Goal: Task Accomplishment & Management: Use online tool/utility

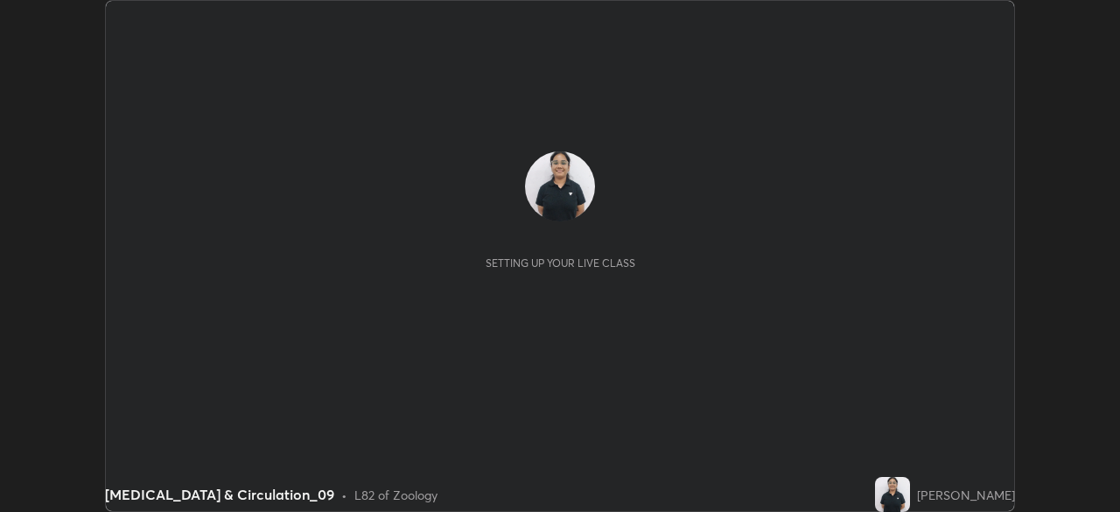
scroll to position [512, 1120]
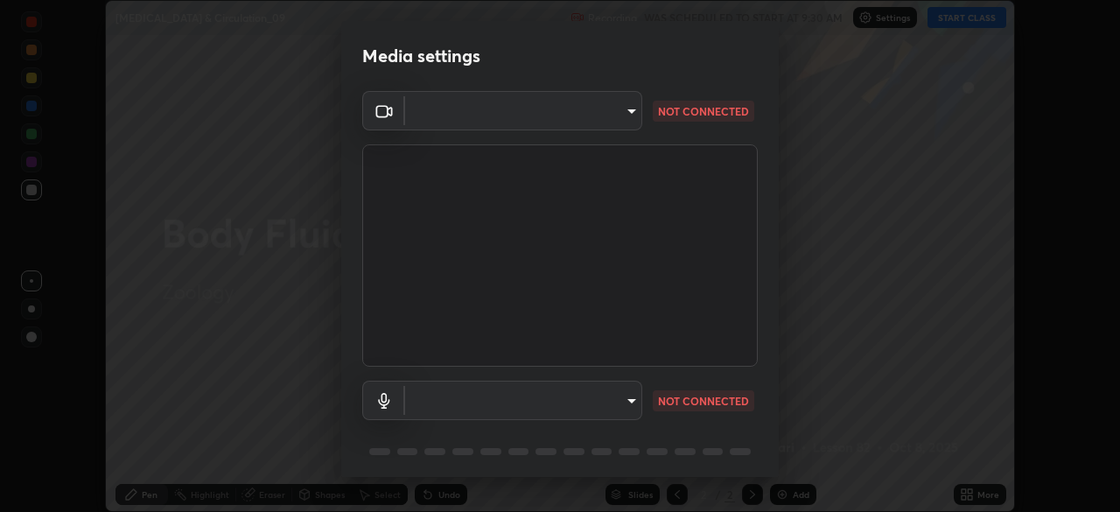
type input "3c179be73630a236379ba3011486cb8528121e949f866a77e79f55151a50c336"
type input "default"
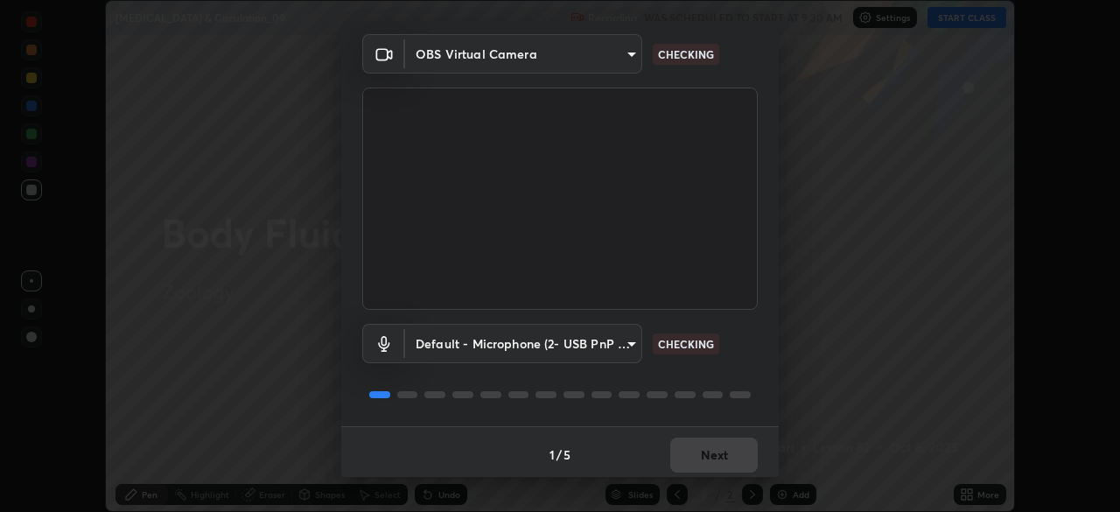
scroll to position [62, 0]
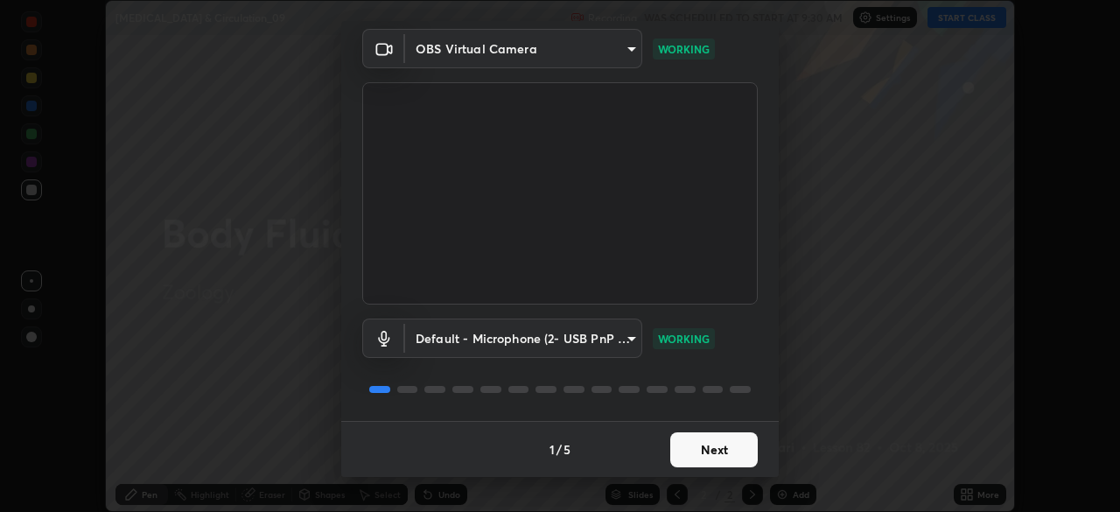
click at [682, 452] on button "Next" at bounding box center [715, 449] width 88 height 35
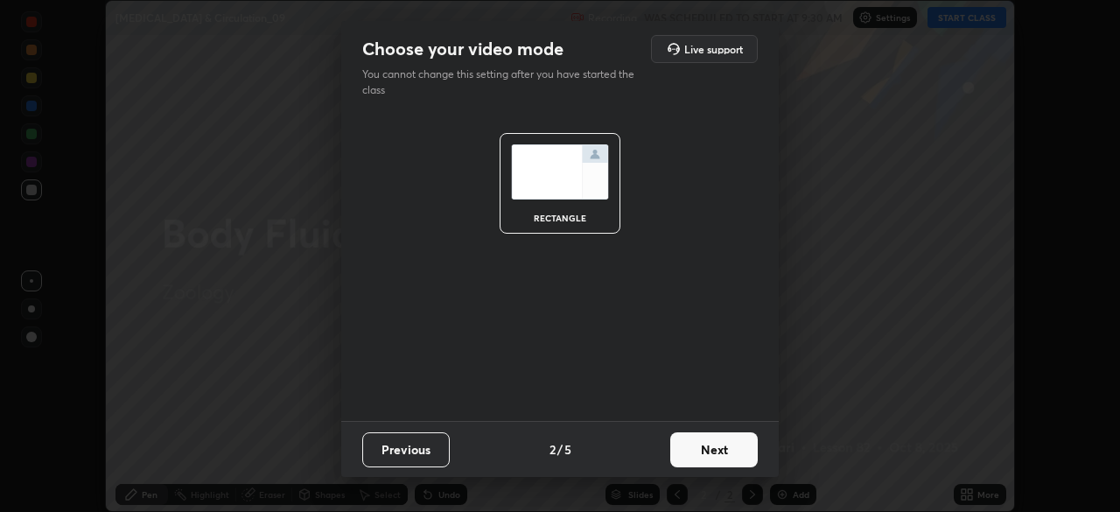
scroll to position [0, 0]
click at [685, 454] on button "Next" at bounding box center [715, 449] width 88 height 35
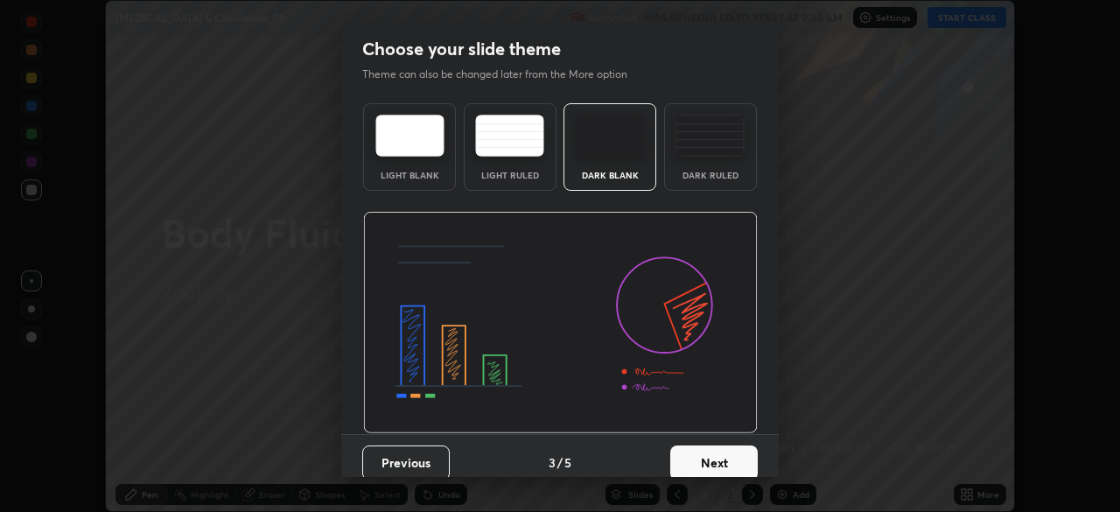
click at [706, 189] on div "Dark Ruled" at bounding box center [710, 147] width 93 height 88
click at [696, 456] on button "Next" at bounding box center [715, 463] width 88 height 35
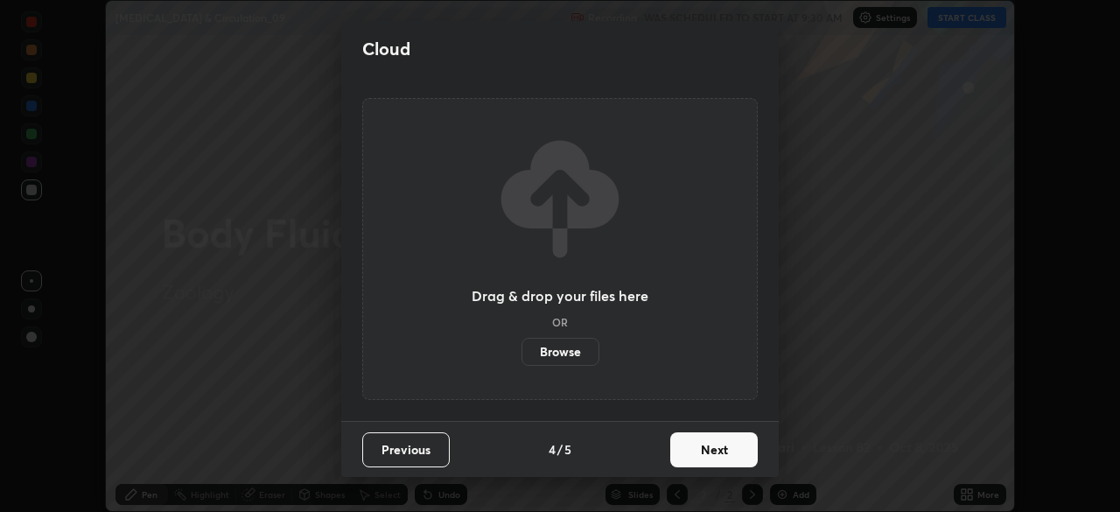
click at [696, 456] on button "Next" at bounding box center [715, 449] width 88 height 35
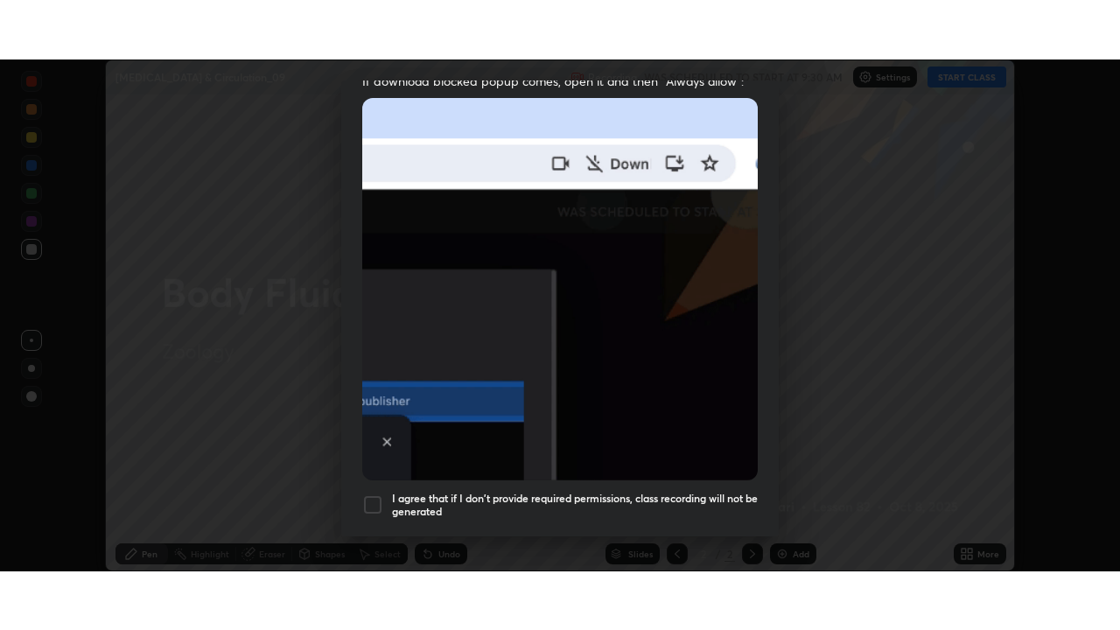
scroll to position [419, 0]
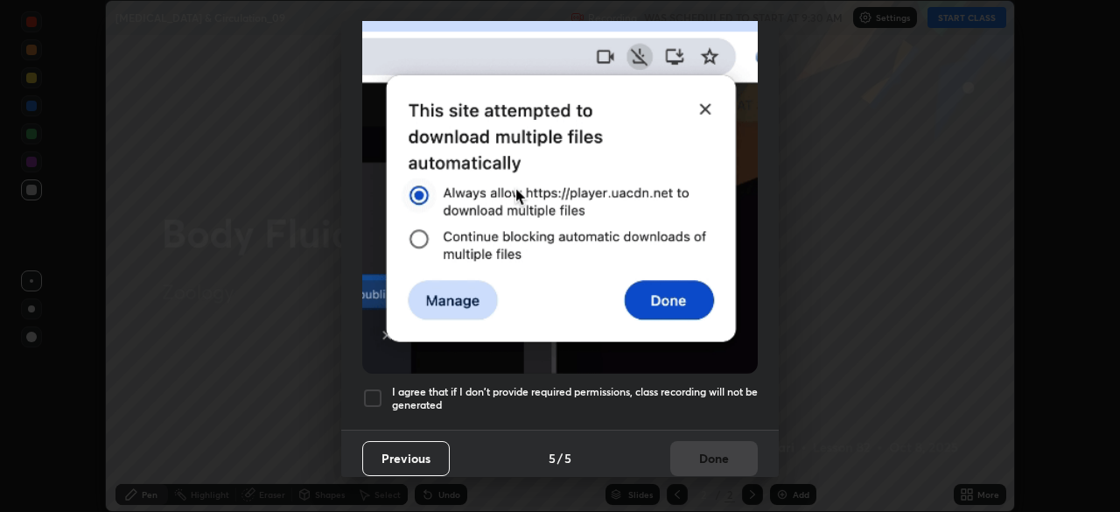
click at [375, 388] on div at bounding box center [372, 398] width 21 height 21
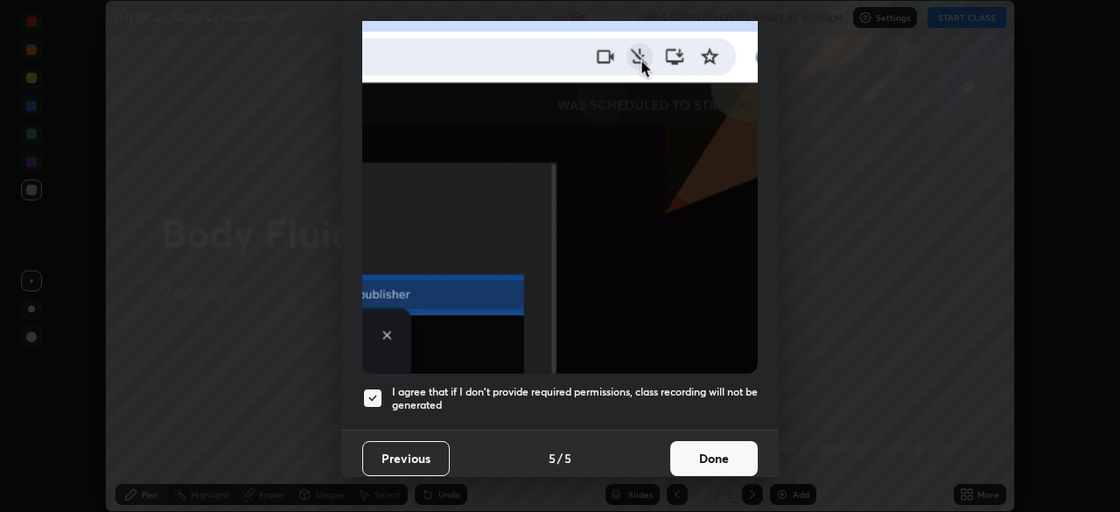
click at [699, 441] on button "Done" at bounding box center [715, 458] width 88 height 35
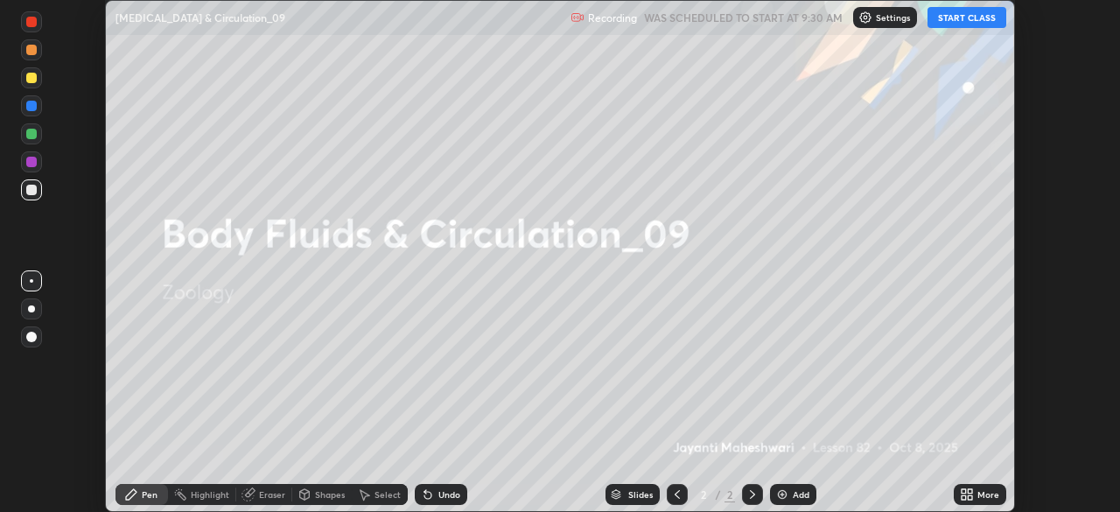
click at [951, 25] on button "START CLASS" at bounding box center [967, 17] width 79 height 21
click at [971, 490] on icon at bounding box center [970, 491] width 4 height 4
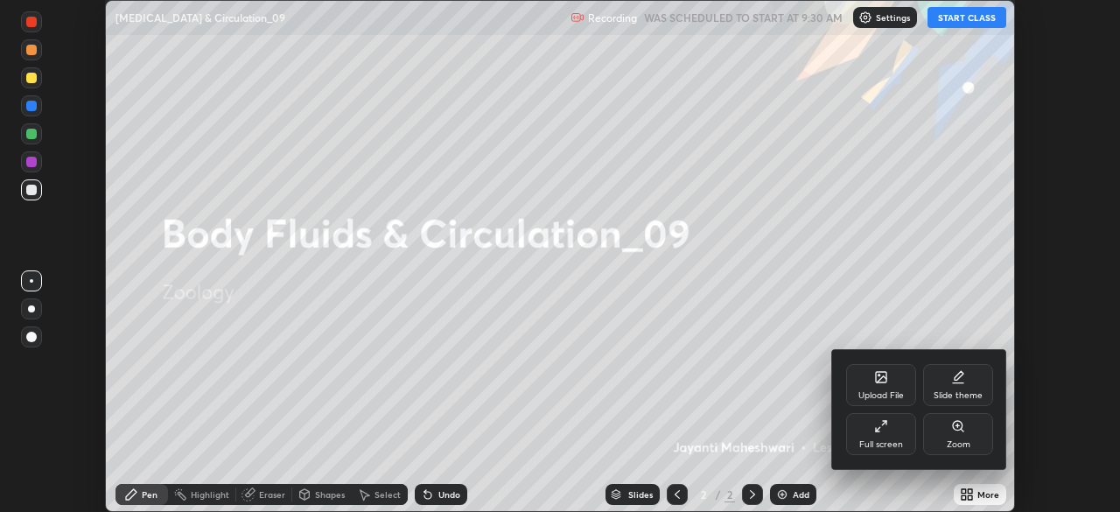
click at [900, 451] on div "Full screen" at bounding box center [881, 434] width 70 height 42
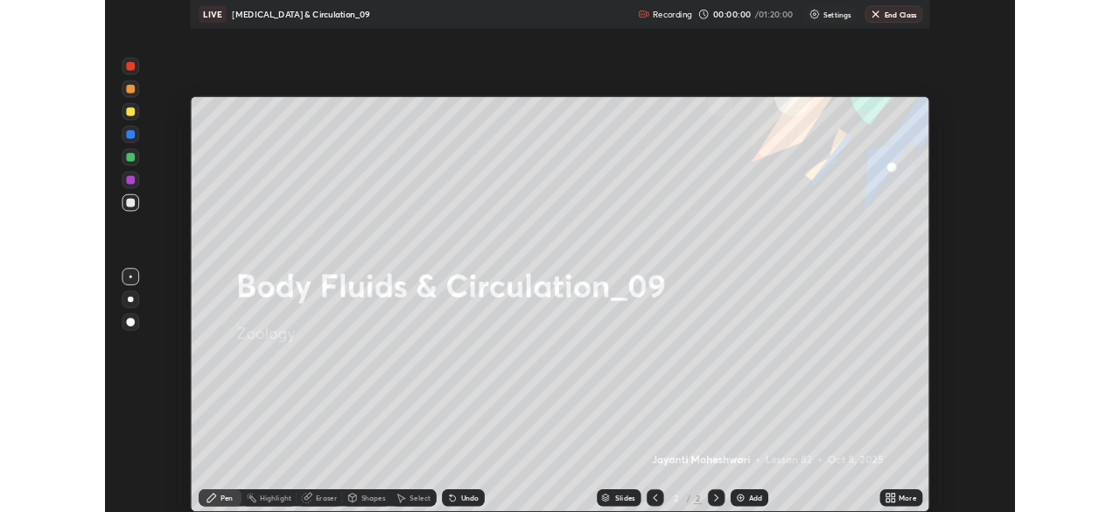
scroll to position [630, 1120]
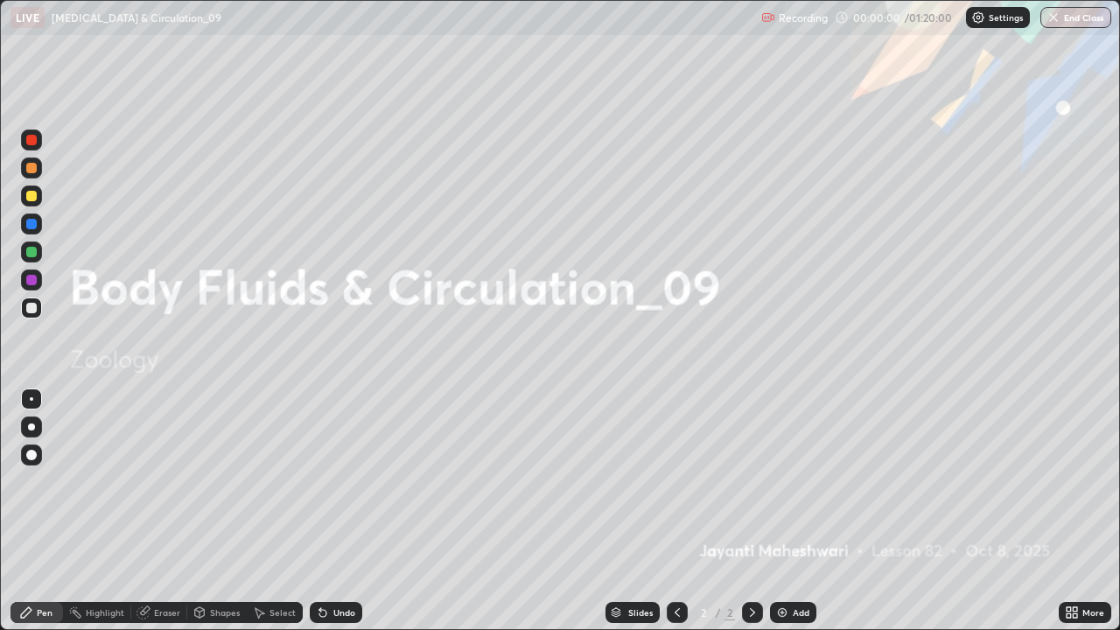
click at [790, 511] on div "Add" at bounding box center [793, 612] width 46 height 21
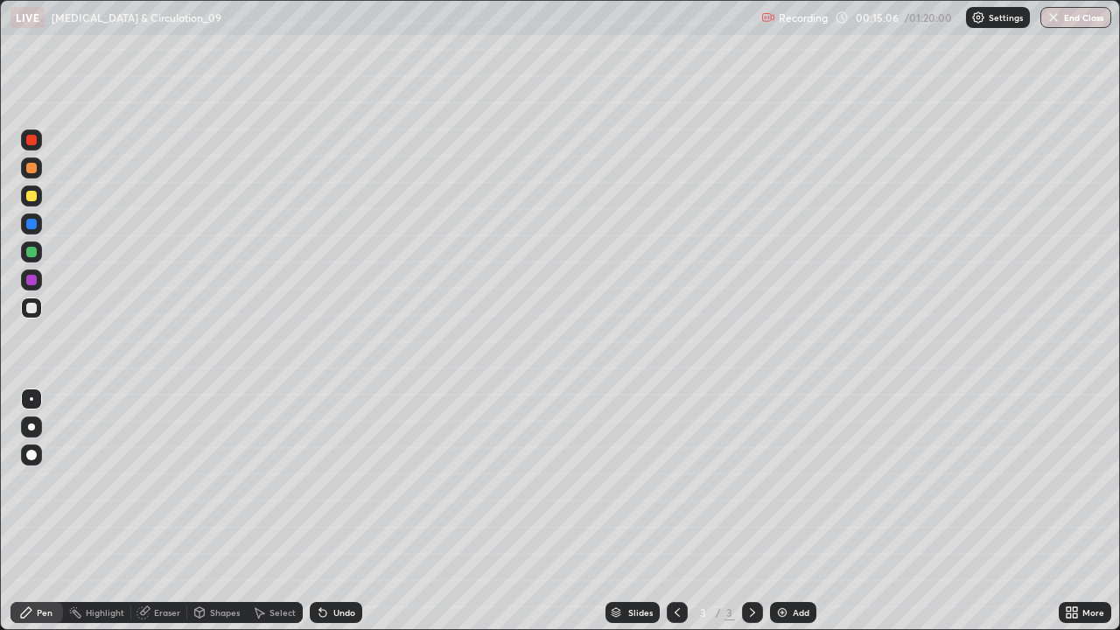
click at [32, 425] on div at bounding box center [31, 427] width 7 height 7
click at [32, 253] on div at bounding box center [31, 252] width 11 height 11
click at [30, 198] on div at bounding box center [31, 196] width 11 height 11
click at [207, 511] on div "Shapes" at bounding box center [217, 612] width 60 height 21
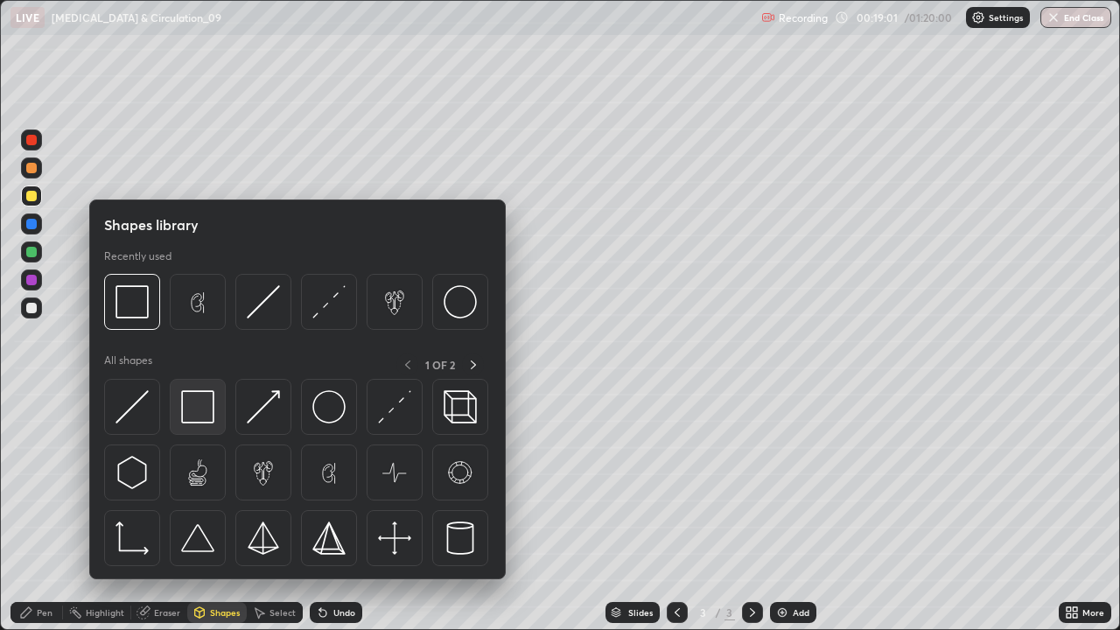
click at [200, 414] on img at bounding box center [197, 406] width 33 height 33
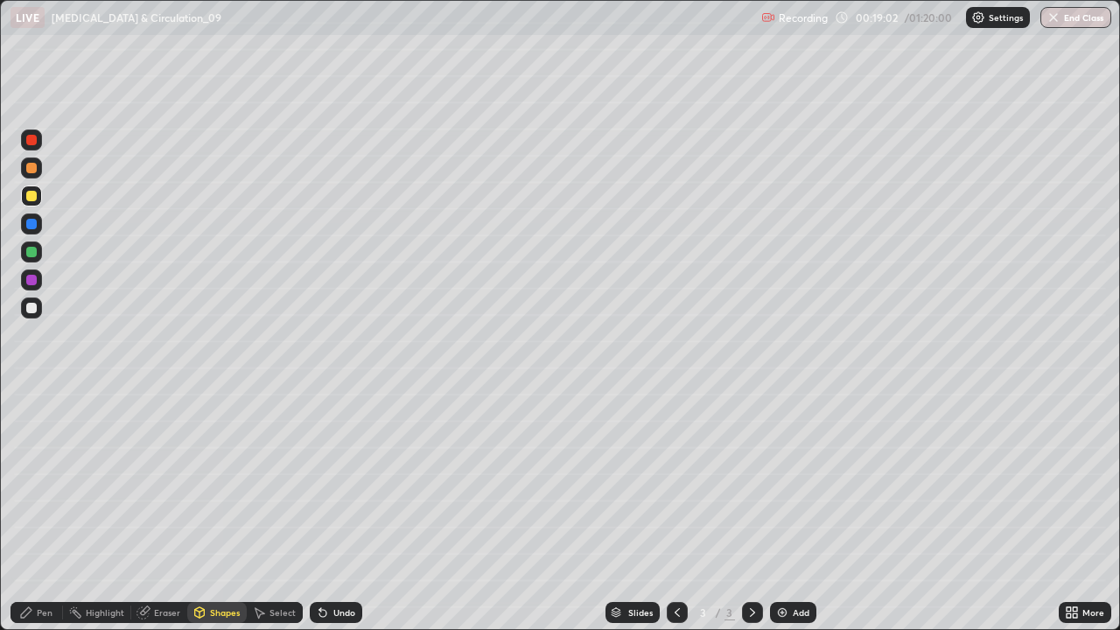
click at [35, 172] on div at bounding box center [31, 168] width 21 height 21
click at [32, 140] on div at bounding box center [31, 140] width 11 height 11
click at [334, 511] on div "Undo" at bounding box center [345, 612] width 22 height 9
click at [150, 511] on div "Eraser" at bounding box center [159, 612] width 56 height 21
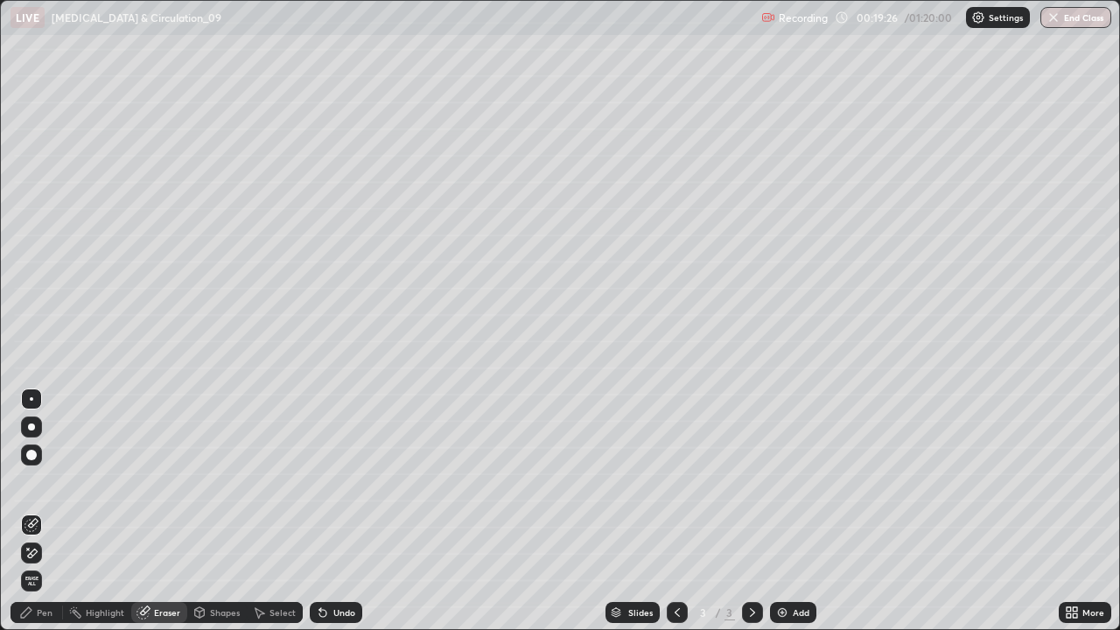
click at [34, 511] on div "Pen" at bounding box center [37, 612] width 53 height 21
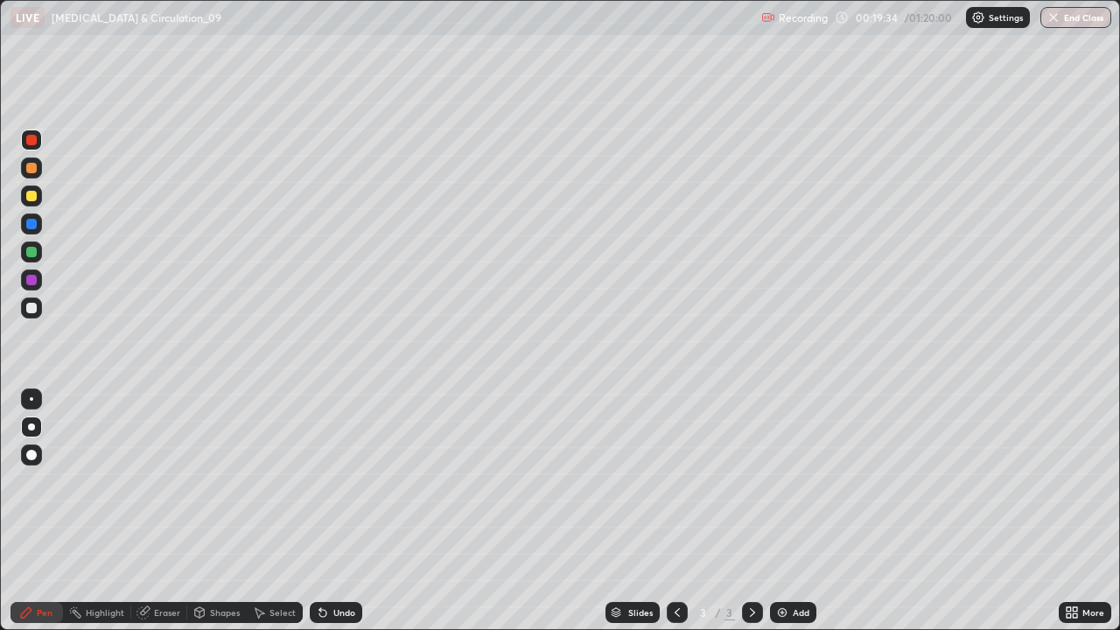
click at [32, 252] on div at bounding box center [31, 252] width 11 height 11
click at [39, 148] on div at bounding box center [31, 140] width 21 height 21
click at [26, 228] on div at bounding box center [31, 224] width 21 height 21
click at [32, 308] on div at bounding box center [31, 308] width 11 height 11
click at [33, 200] on div at bounding box center [31, 196] width 11 height 11
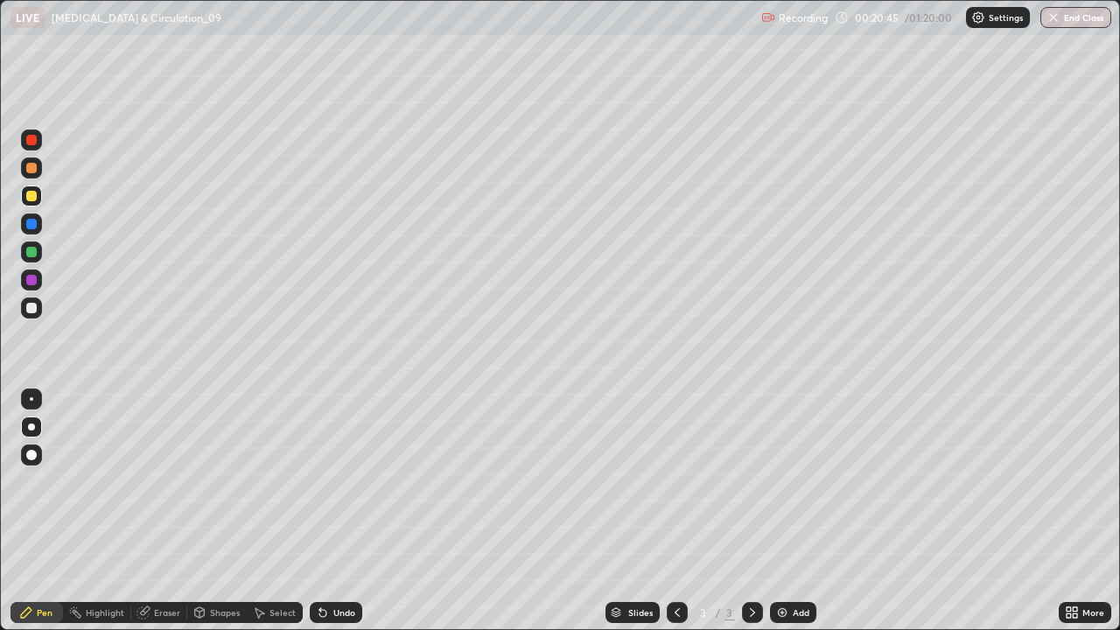
click at [36, 256] on div at bounding box center [31, 252] width 21 height 21
click at [38, 310] on div at bounding box center [31, 308] width 21 height 21
click at [35, 188] on div at bounding box center [31, 196] width 21 height 21
click at [34, 316] on div at bounding box center [31, 308] width 21 height 21
click at [202, 511] on icon at bounding box center [200, 612] width 10 height 11
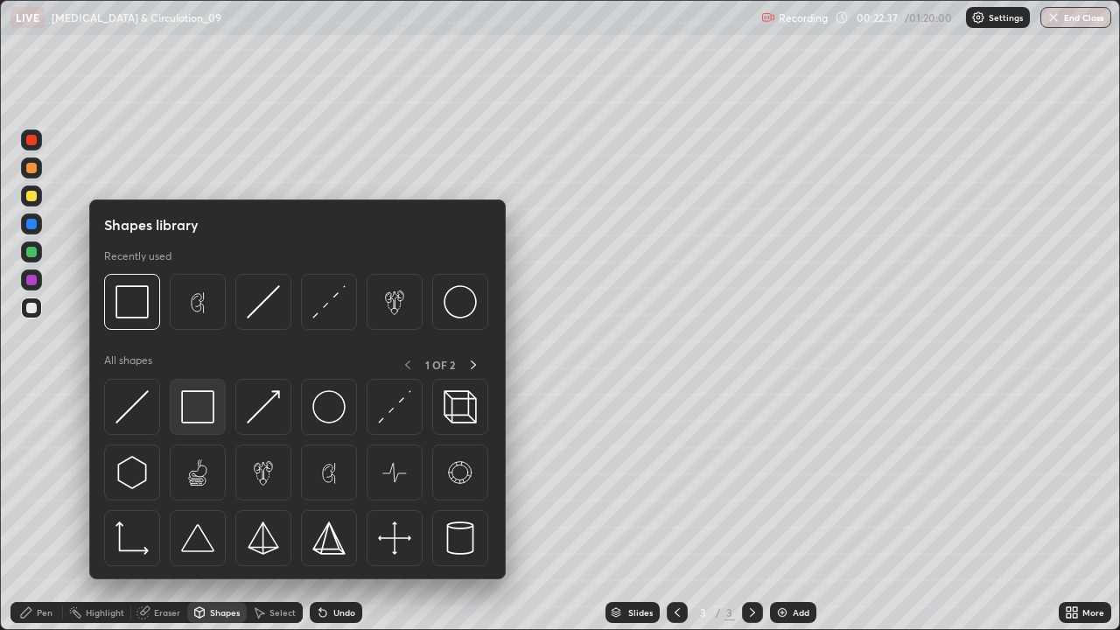
click at [196, 422] on img at bounding box center [197, 406] width 33 height 33
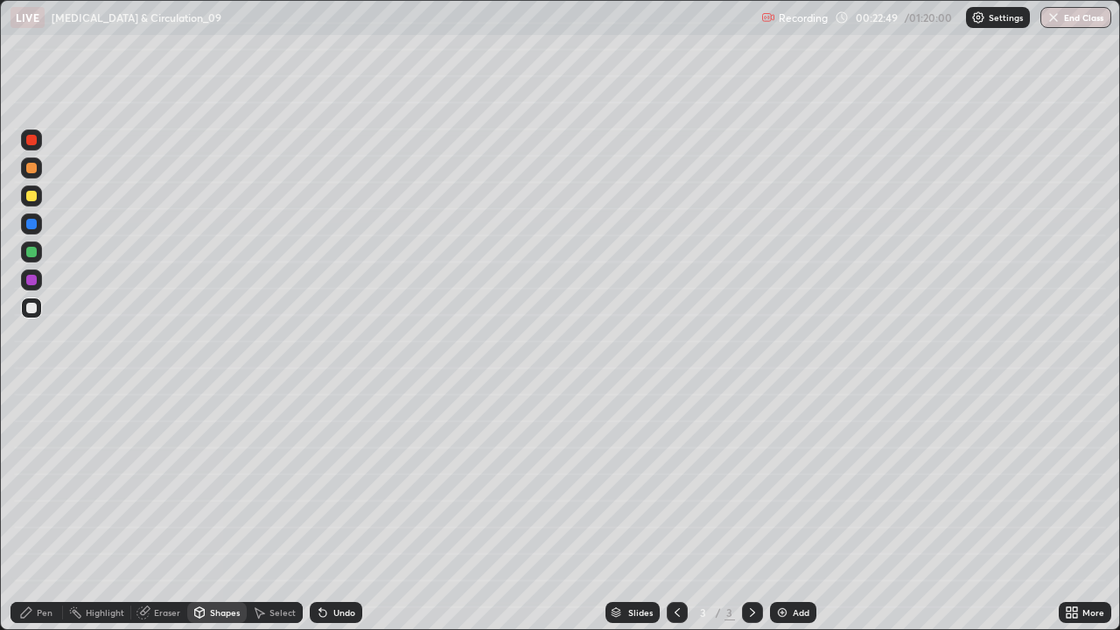
click at [29, 230] on div at bounding box center [31, 224] width 21 height 21
click at [28, 511] on div "Pen" at bounding box center [37, 612] width 53 height 21
click at [33, 314] on div at bounding box center [31, 308] width 21 height 21
click at [33, 197] on div at bounding box center [31, 196] width 11 height 11
click at [32, 310] on div at bounding box center [31, 308] width 11 height 11
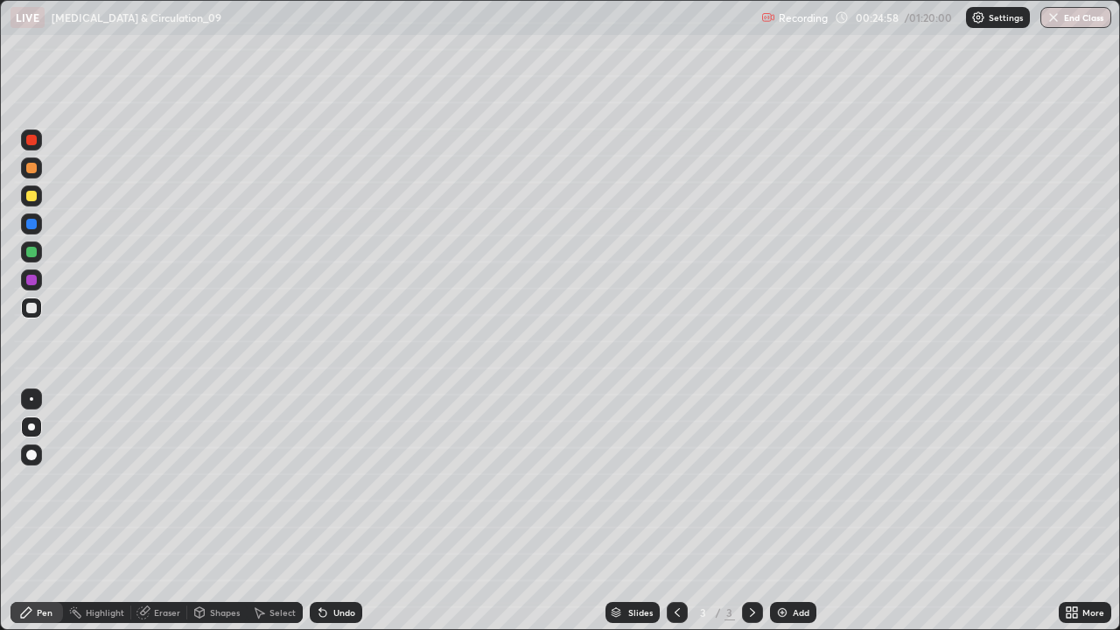
click at [30, 258] on div at bounding box center [31, 252] width 21 height 21
click at [36, 171] on div at bounding box center [31, 168] width 11 height 11
click at [30, 254] on div at bounding box center [31, 252] width 11 height 11
click at [29, 204] on div at bounding box center [31, 196] width 21 height 21
click at [31, 170] on div at bounding box center [31, 168] width 11 height 11
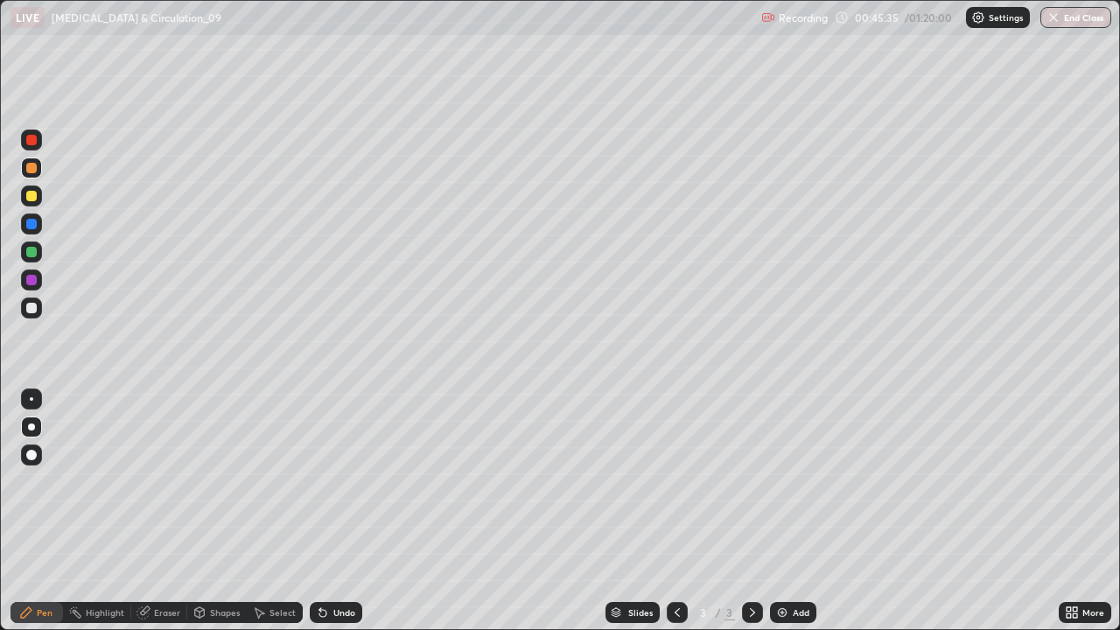
click at [30, 254] on div at bounding box center [31, 252] width 11 height 11
click at [797, 511] on div "Add" at bounding box center [801, 612] width 17 height 9
click at [198, 511] on icon at bounding box center [200, 611] width 10 height 3
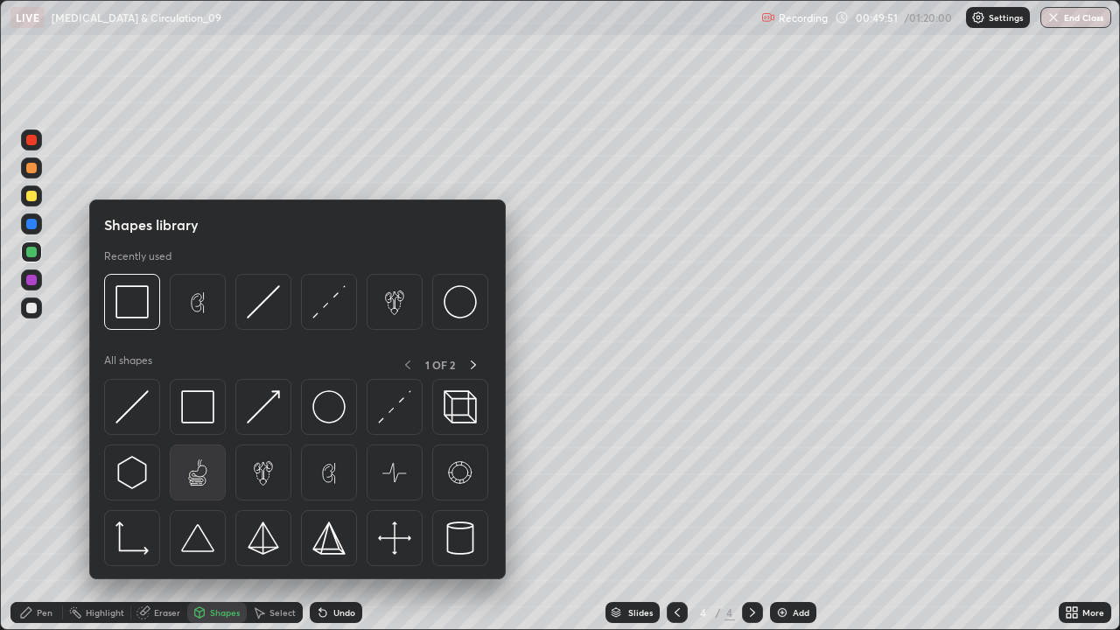
click at [201, 476] on img at bounding box center [197, 472] width 33 height 33
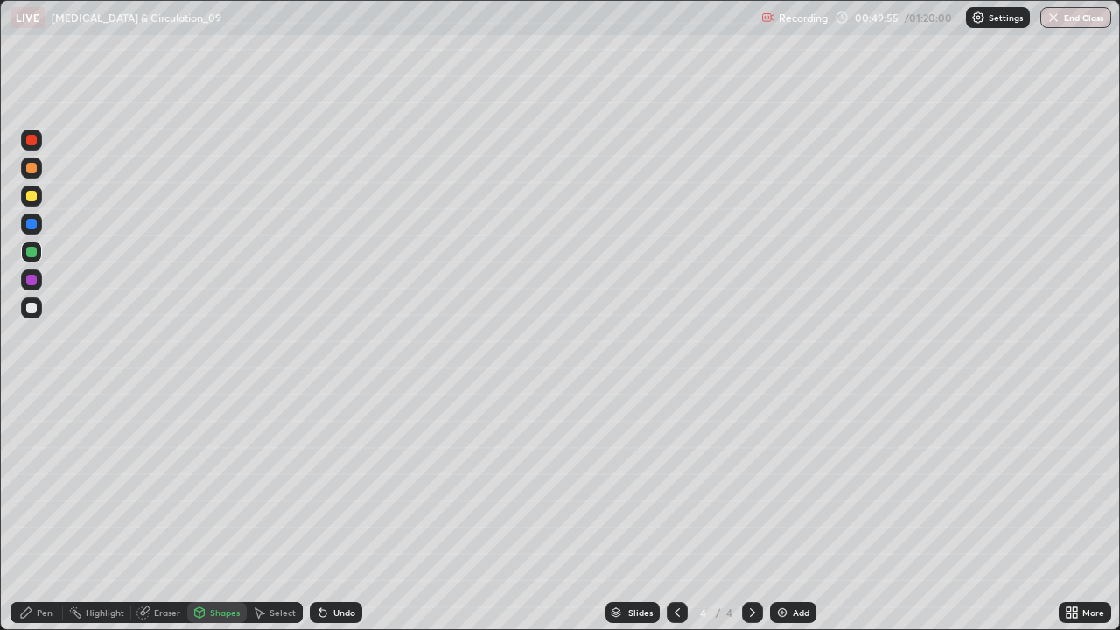
click at [33, 315] on div at bounding box center [31, 308] width 21 height 21
click at [40, 511] on div "Pen" at bounding box center [45, 612] width 16 height 9
click at [1077, 511] on icon at bounding box center [1072, 613] width 14 height 14
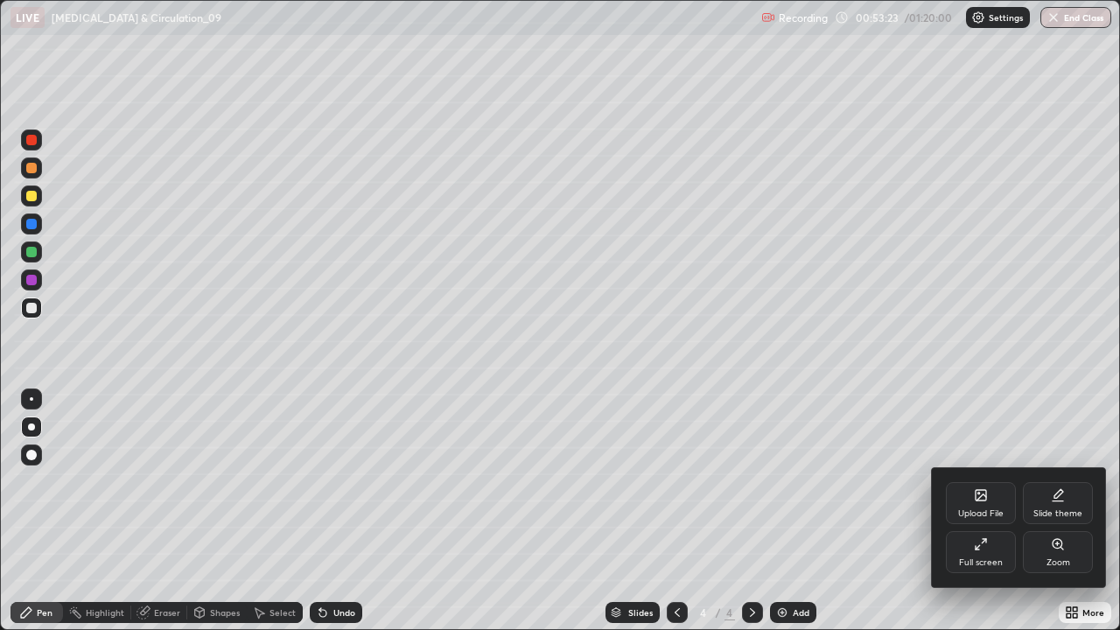
click at [972, 511] on div "Full screen" at bounding box center [981, 552] width 70 height 42
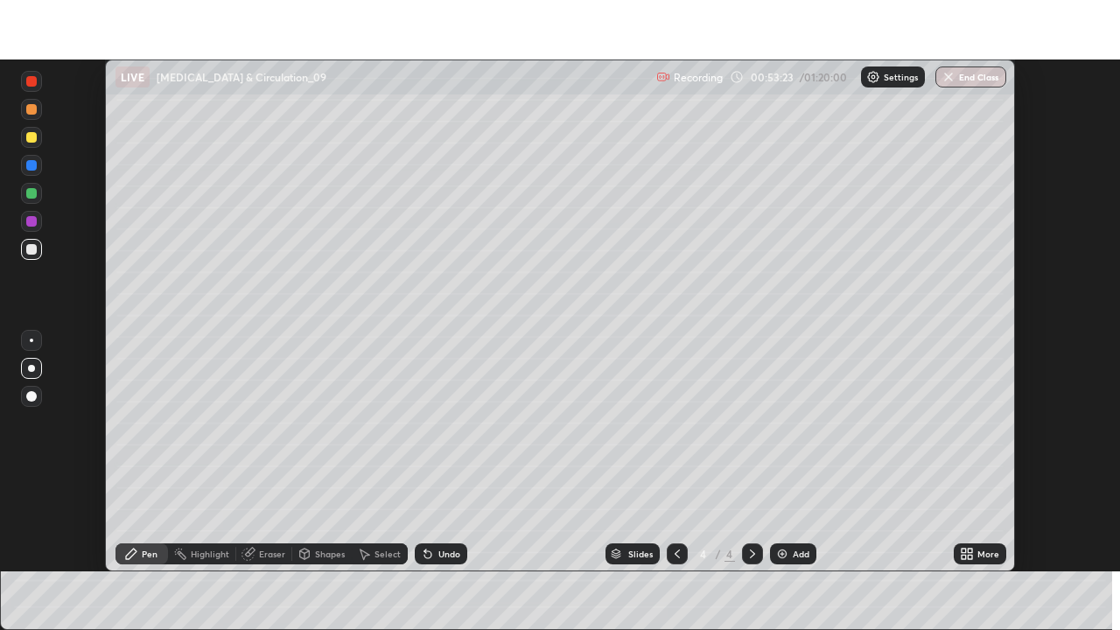
scroll to position [87023, 86415]
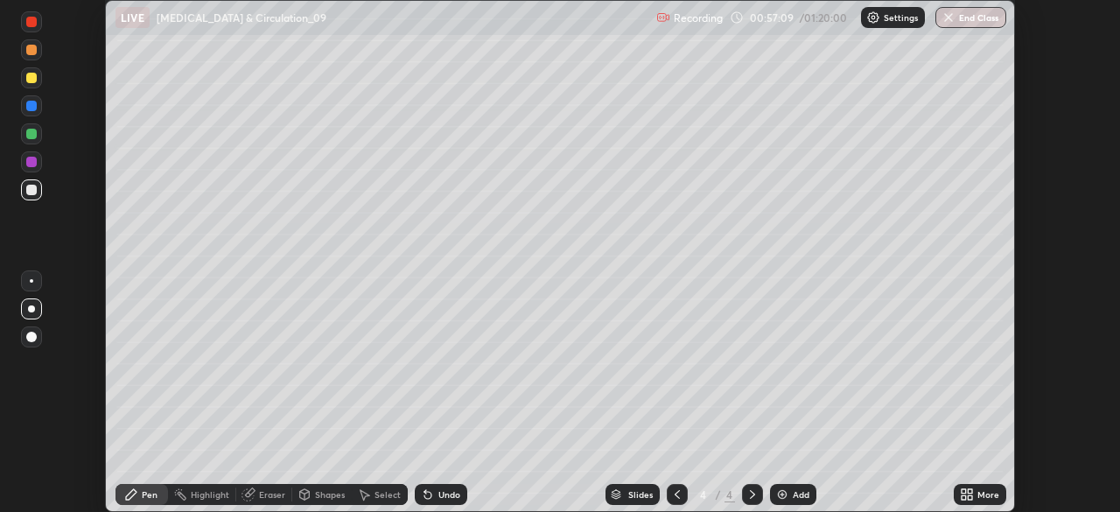
click at [978, 499] on div "More" at bounding box center [989, 494] width 22 height 9
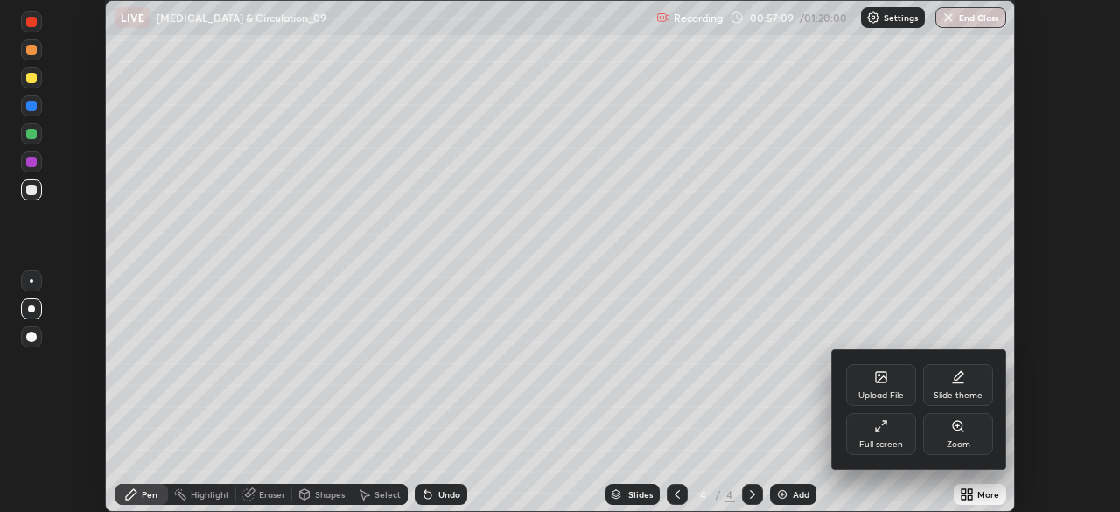
click at [880, 442] on div "Full screen" at bounding box center [882, 444] width 44 height 9
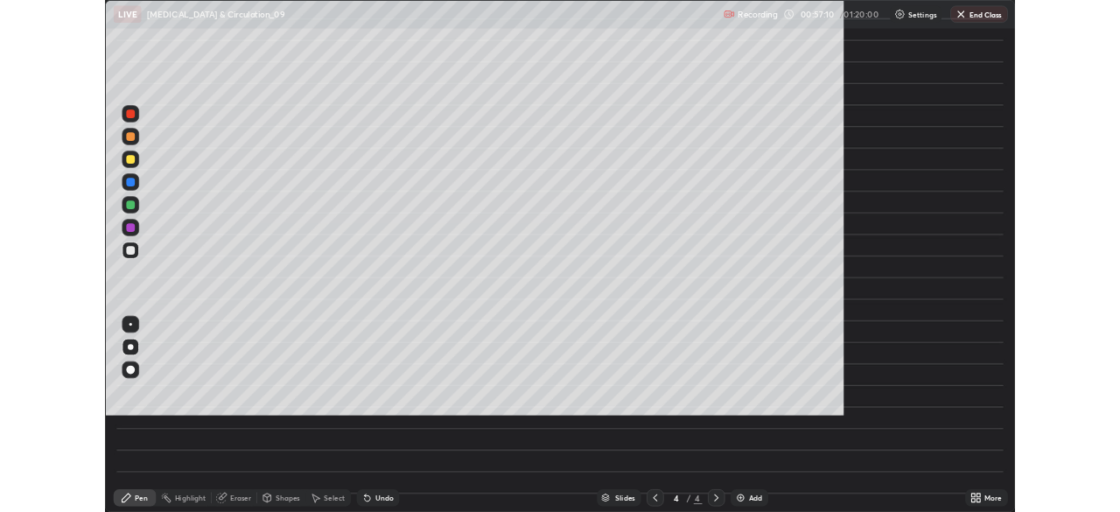
scroll to position [630, 1120]
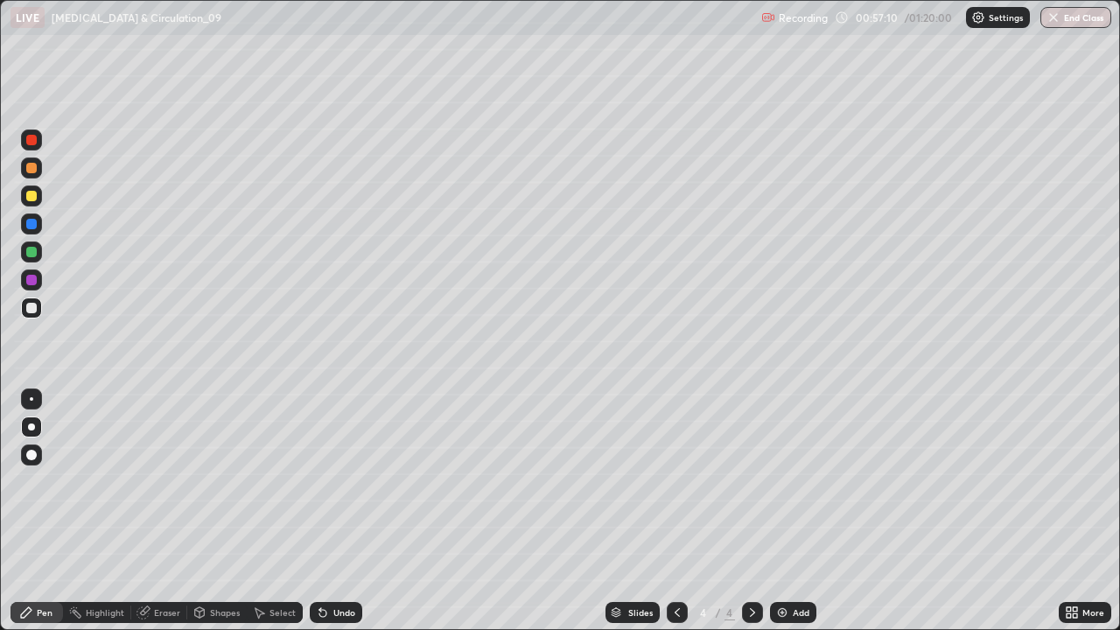
click at [793, 511] on div "Add" at bounding box center [801, 612] width 17 height 9
click at [1069, 511] on icon at bounding box center [1069, 609] width 4 height 4
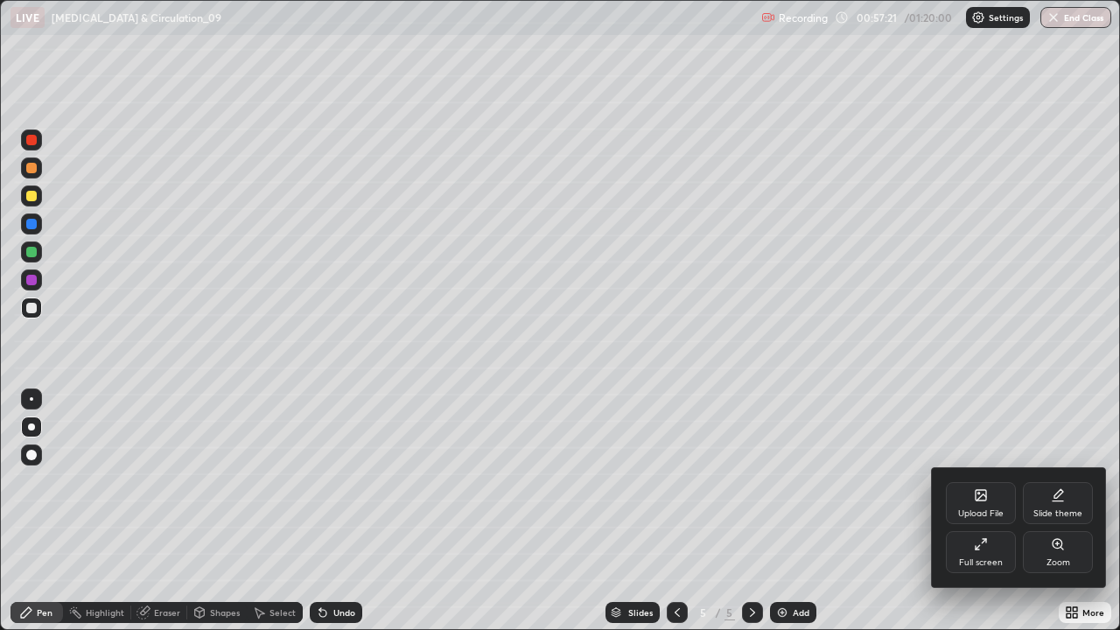
click at [989, 511] on div "Full screen" at bounding box center [981, 552] width 70 height 42
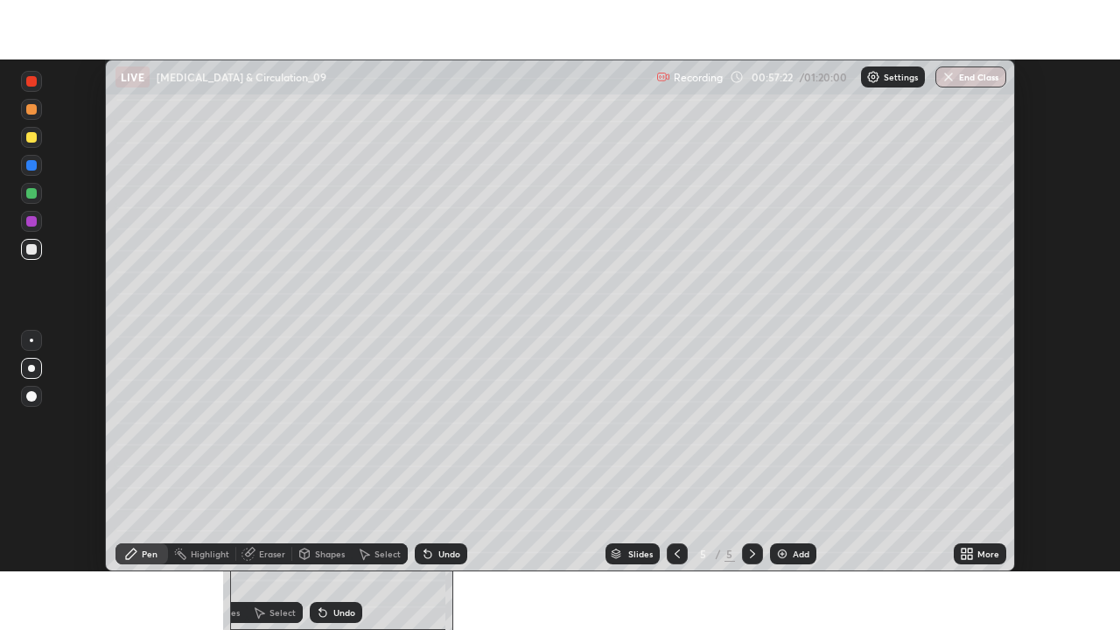
scroll to position [87023, 86415]
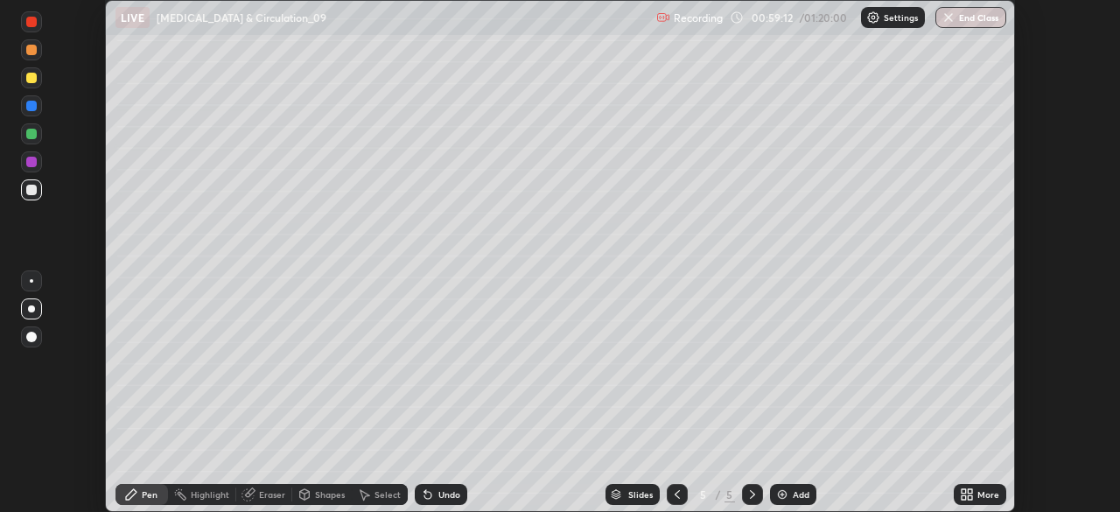
click at [984, 487] on div "More" at bounding box center [980, 494] width 53 height 21
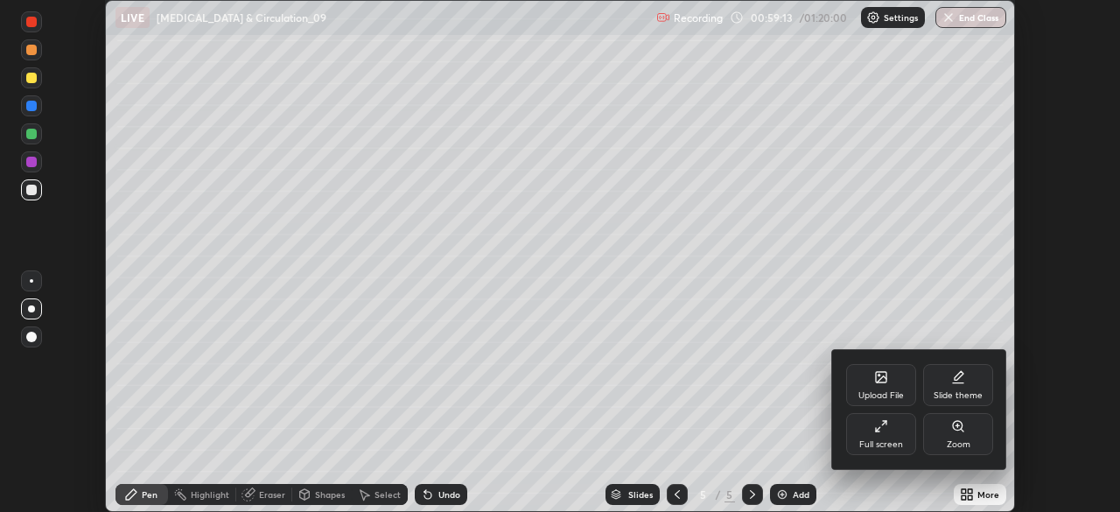
click at [872, 440] on div "Full screen" at bounding box center [882, 444] width 44 height 9
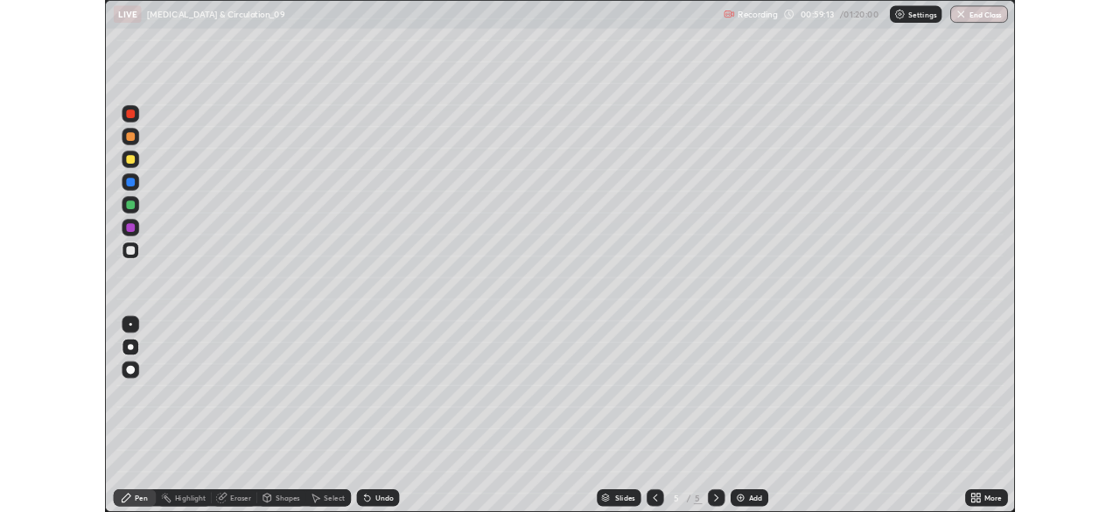
scroll to position [630, 1120]
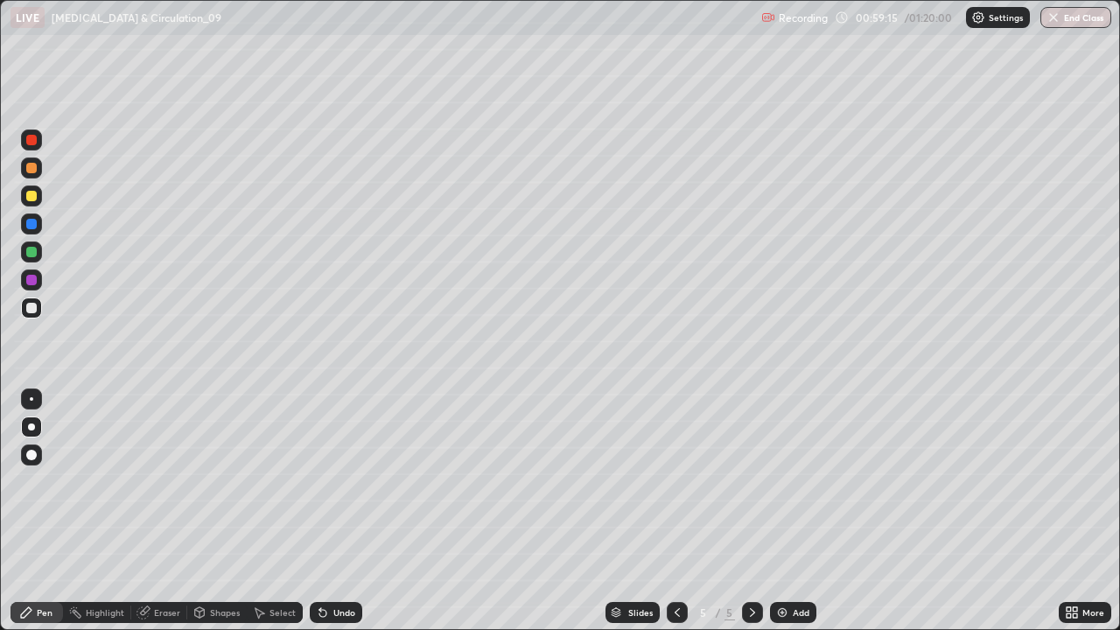
click at [39, 454] on div at bounding box center [31, 455] width 21 height 21
click at [221, 511] on div "Shapes" at bounding box center [225, 612] width 30 height 9
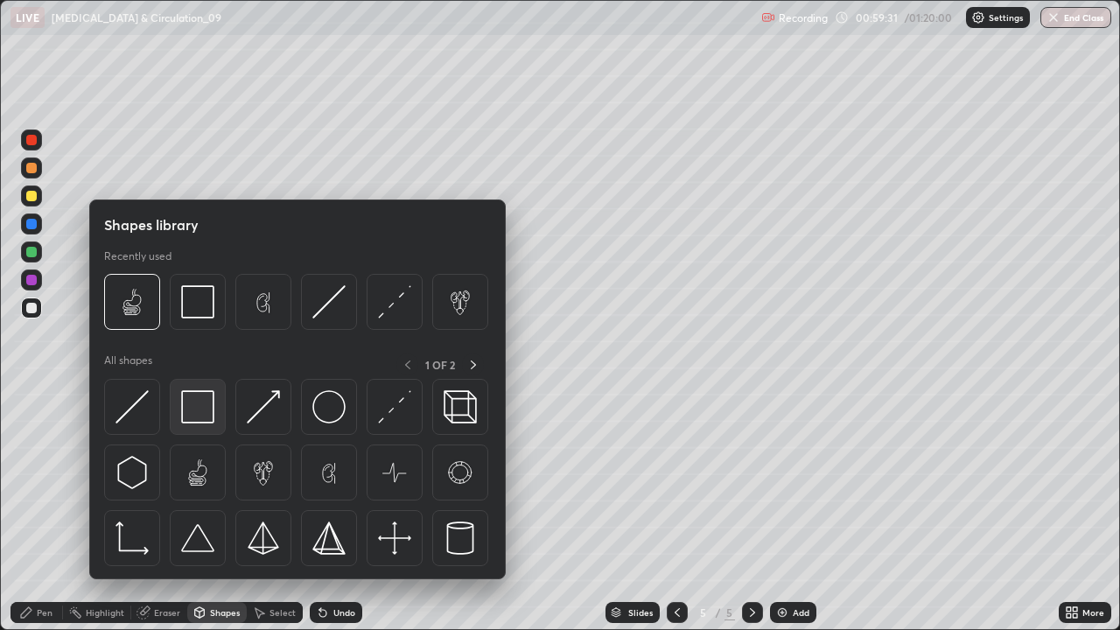
click at [199, 397] on img at bounding box center [197, 406] width 33 height 33
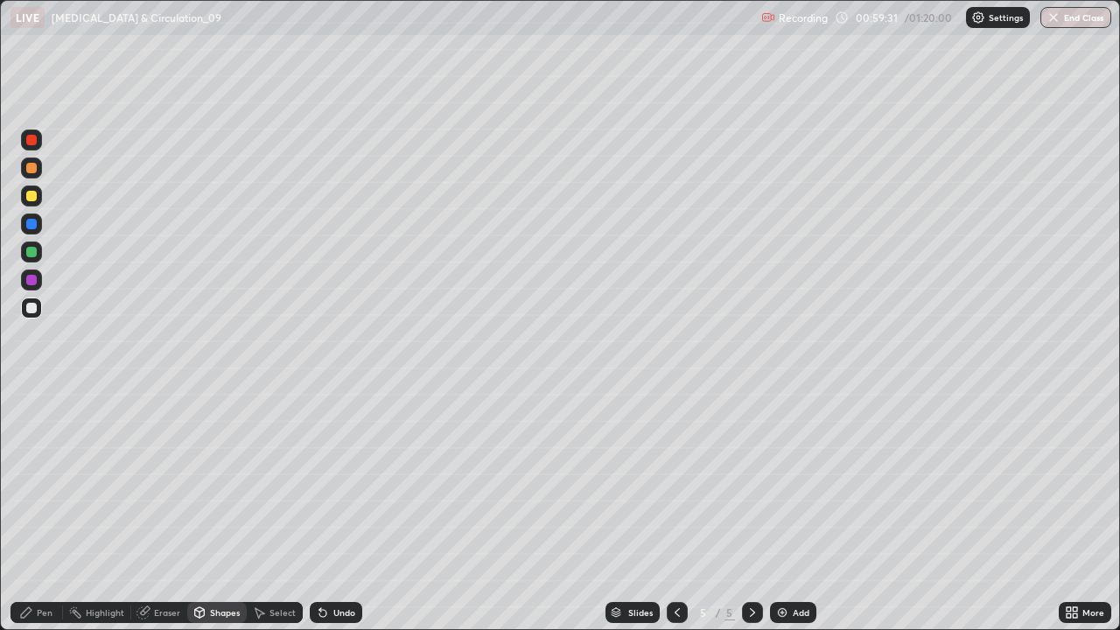
click at [32, 252] on div at bounding box center [31, 252] width 11 height 11
click at [40, 511] on div "Pen" at bounding box center [45, 612] width 16 height 9
click at [31, 203] on div at bounding box center [31, 196] width 21 height 21
click at [32, 309] on div at bounding box center [31, 308] width 11 height 11
click at [782, 511] on div "Add" at bounding box center [793, 612] width 46 height 21
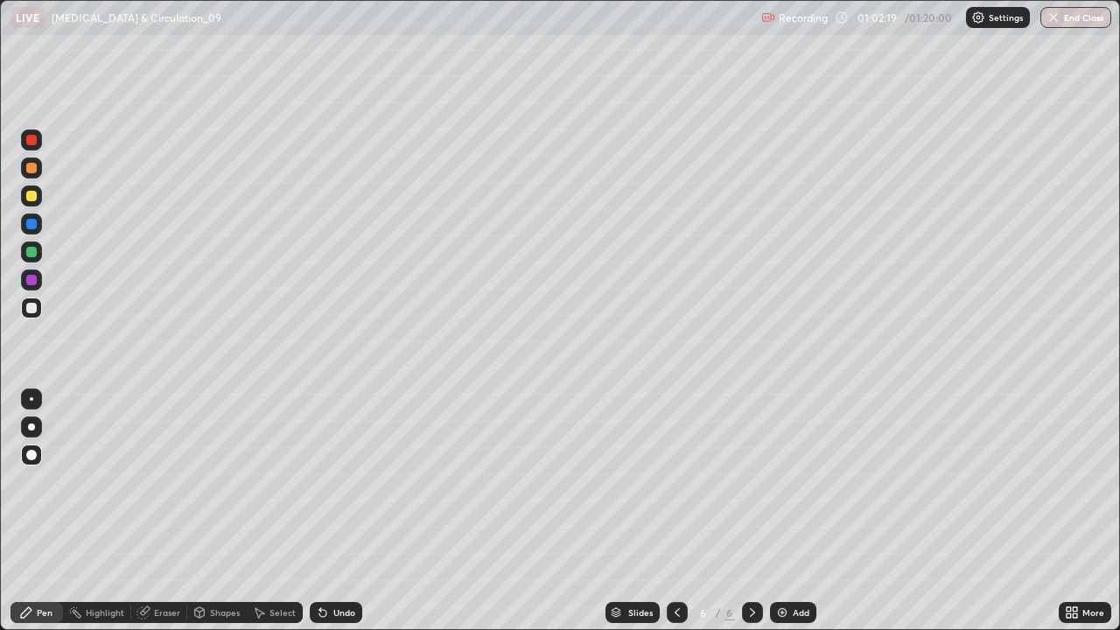
click at [30, 258] on div at bounding box center [31, 252] width 21 height 21
click at [675, 511] on icon at bounding box center [677, 612] width 5 height 9
click at [750, 511] on icon at bounding box center [752, 612] width 5 height 9
click at [795, 511] on div "Add" at bounding box center [801, 612] width 17 height 9
click at [36, 309] on div at bounding box center [31, 308] width 11 height 11
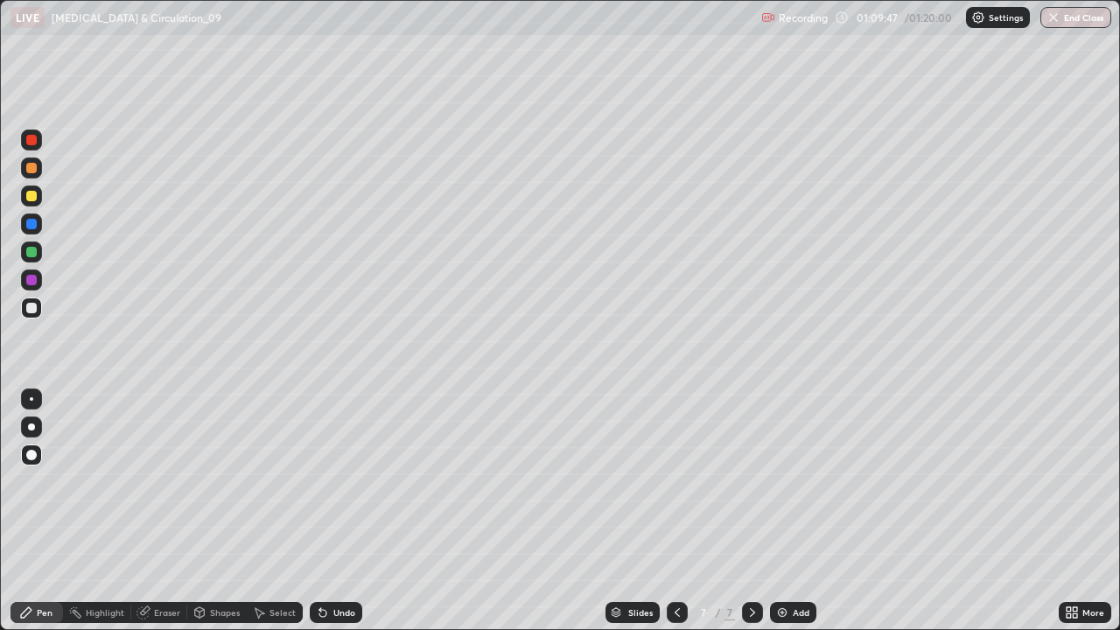
click at [771, 511] on div "Add" at bounding box center [793, 612] width 46 height 21
click at [28, 256] on div at bounding box center [31, 252] width 11 height 11
click at [32, 197] on div at bounding box center [31, 196] width 11 height 11
click at [316, 511] on div "Undo" at bounding box center [336, 612] width 53 height 21
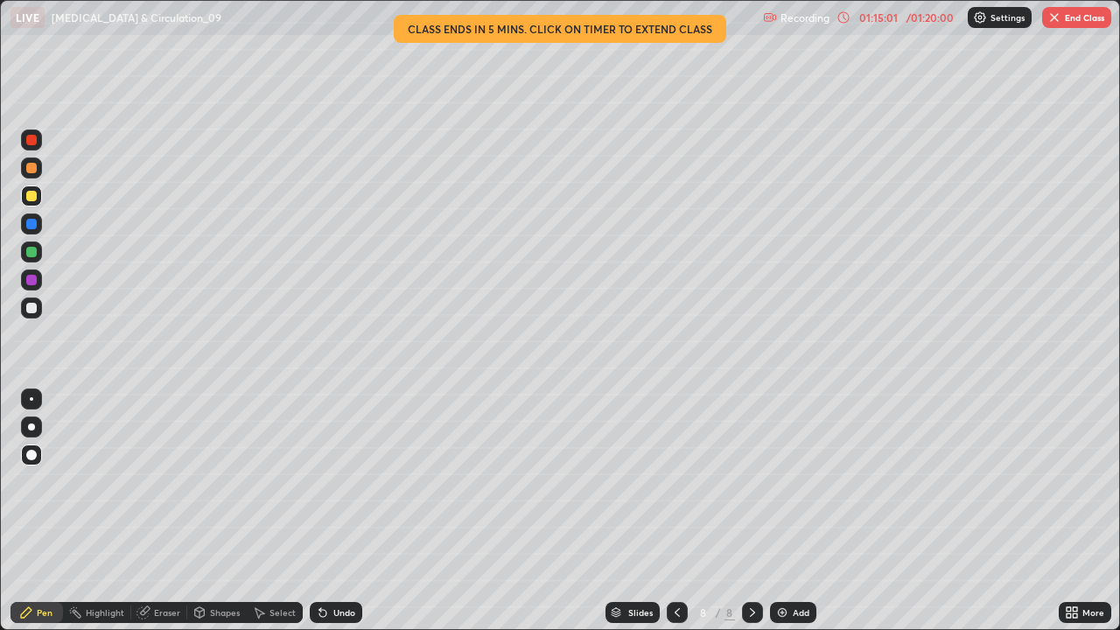
click at [1077, 511] on icon at bounding box center [1075, 609] width 4 height 4
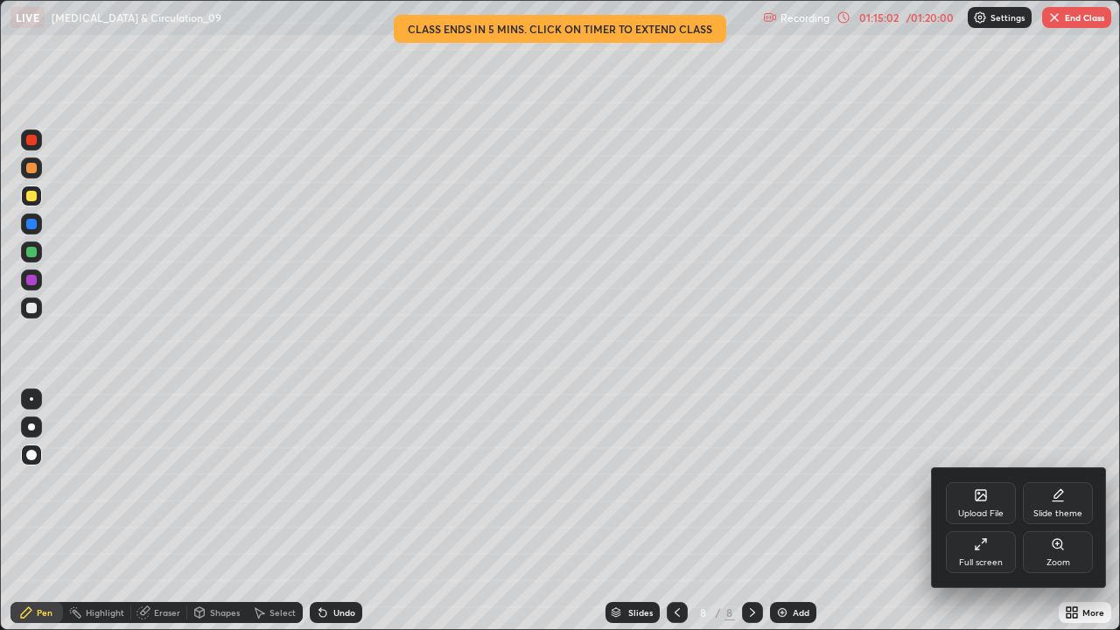
click at [950, 511] on div "Full screen" at bounding box center [981, 552] width 70 height 42
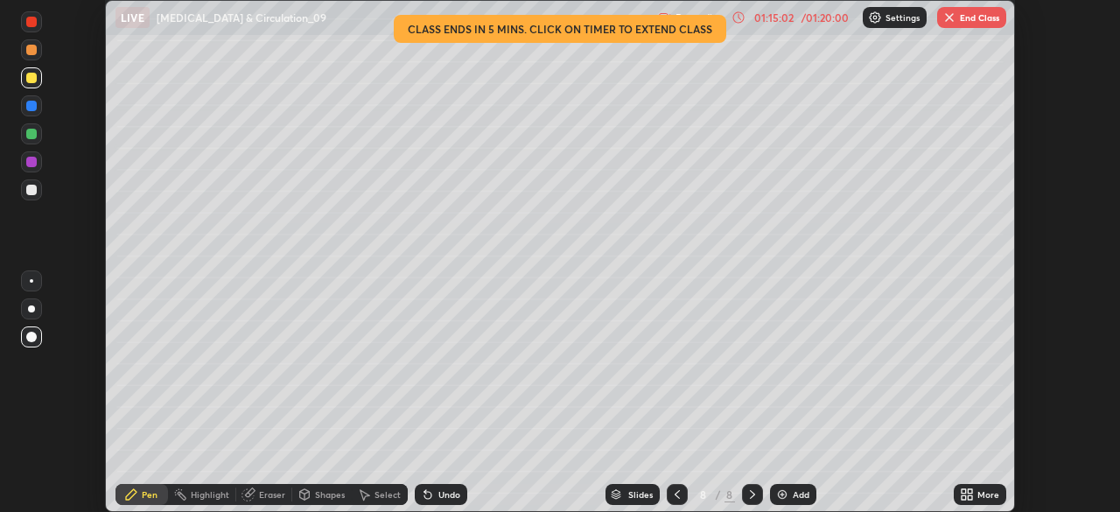
scroll to position [87023, 86415]
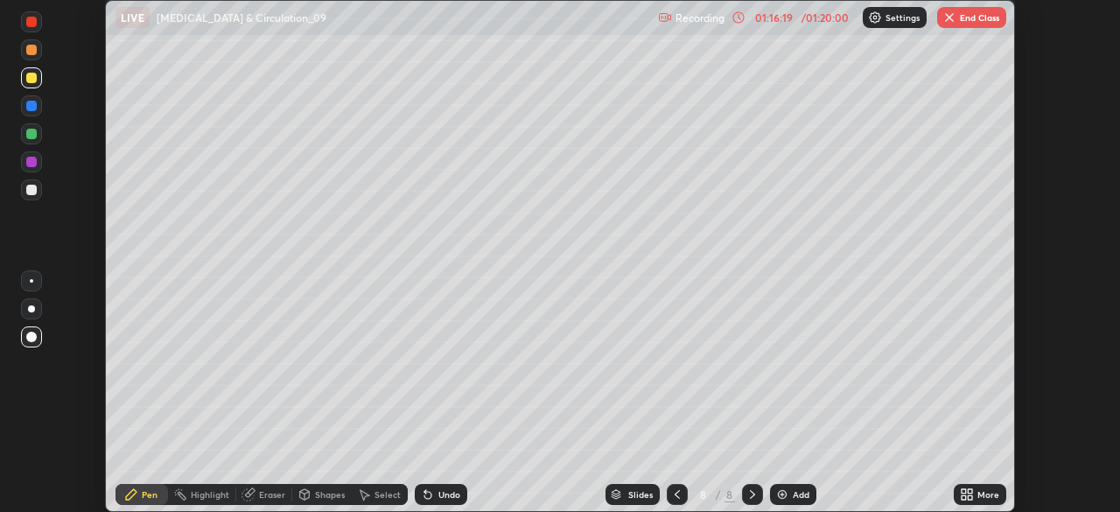
click at [959, 25] on button "End Class" at bounding box center [971, 17] width 69 height 21
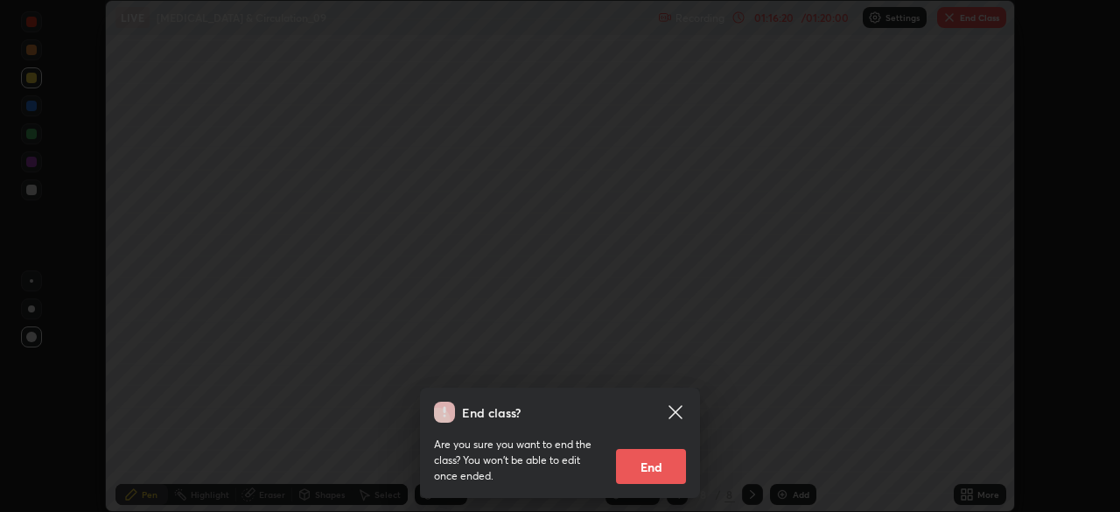
click at [651, 466] on button "End" at bounding box center [651, 466] width 70 height 35
